Goal: Task Accomplishment & Management: Use online tool/utility

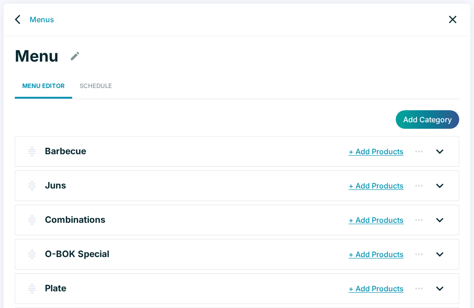
click at [14, 17] on link "back" at bounding box center [20, 19] width 19 height 19
click at [13, 15] on link "back" at bounding box center [20, 19] width 19 height 19
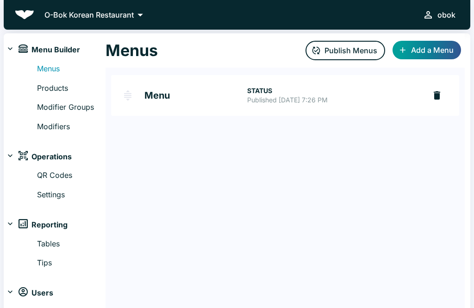
click at [369, 46] on button "Publish Menus" at bounding box center [346, 50] width 80 height 19
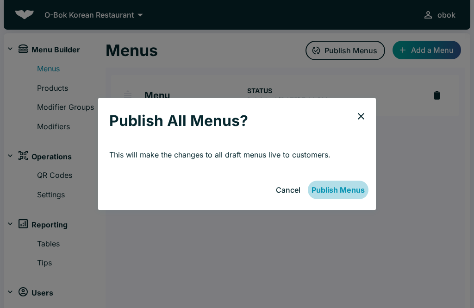
click at [356, 189] on button "Publish Menus" at bounding box center [338, 190] width 61 height 19
